Goal: Task Accomplishment & Management: Use online tool/utility

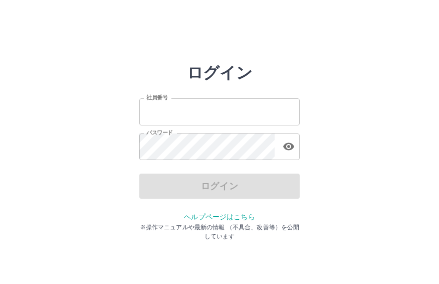
type input "*******"
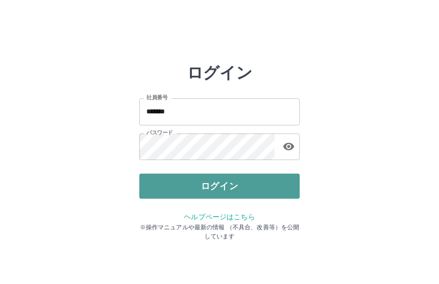
click at [227, 186] on button "ログイン" at bounding box center [219, 185] width 160 height 25
